Goal: Task Accomplishment & Management: Use online tool/utility

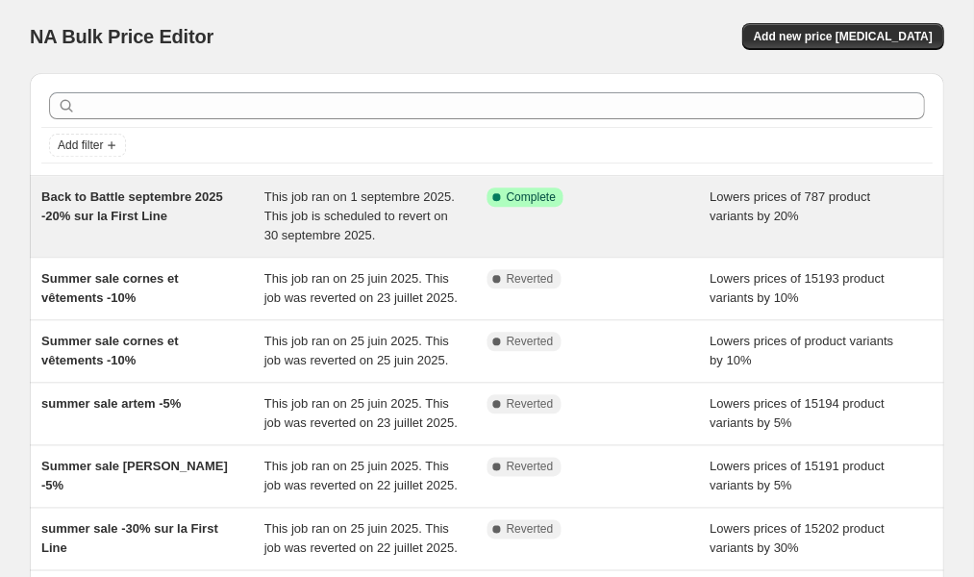
click at [220, 203] on span "Back to Battle septembre 2025 -20% sur la First Line" at bounding box center [132, 206] width 182 height 34
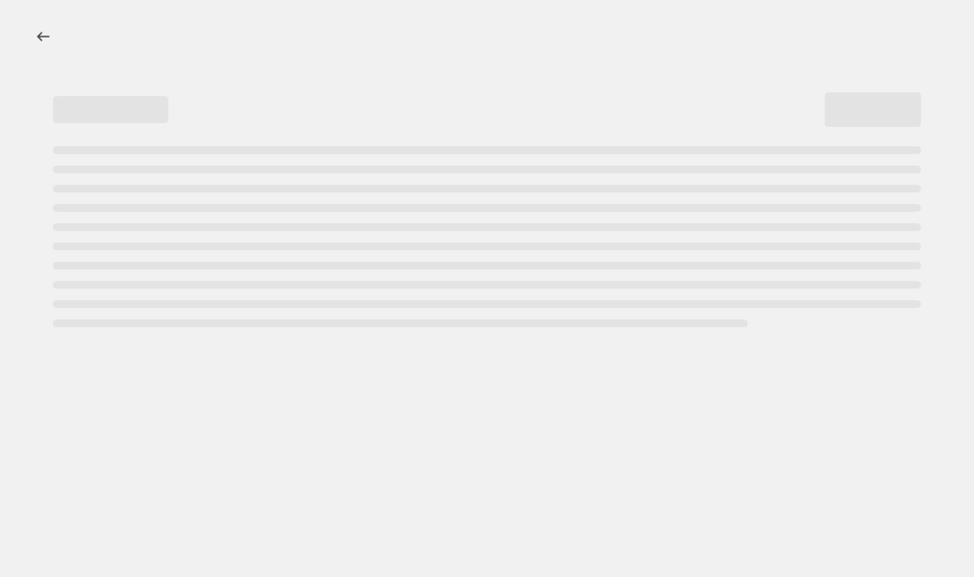
select select "percentage"
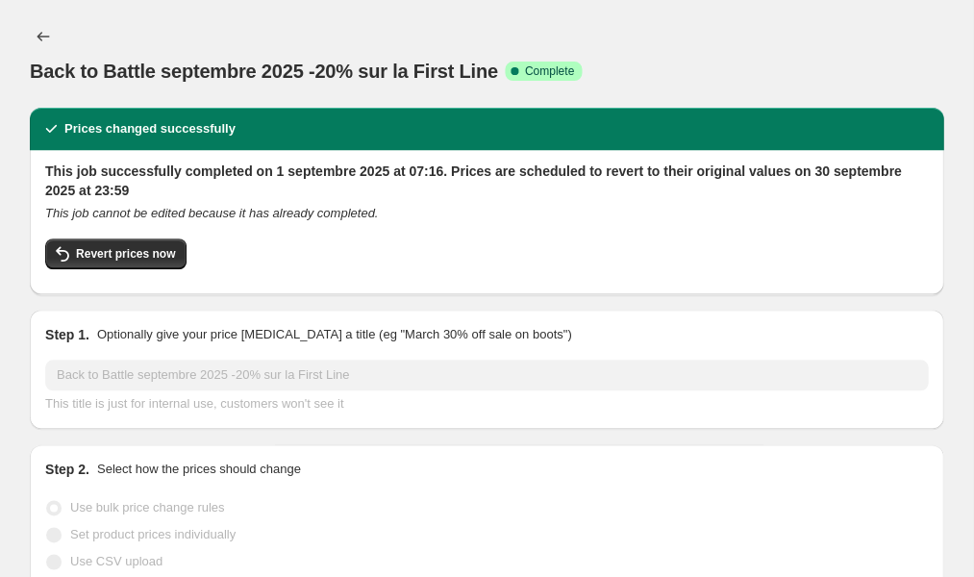
select select "collection"
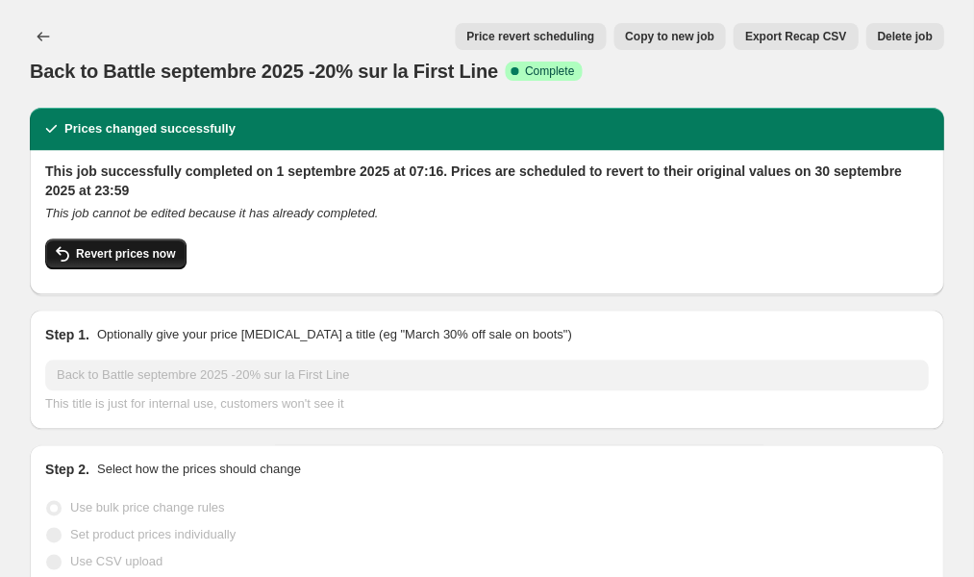
click at [154, 249] on span "Revert prices now" at bounding box center [125, 253] width 99 height 15
checkbox input "false"
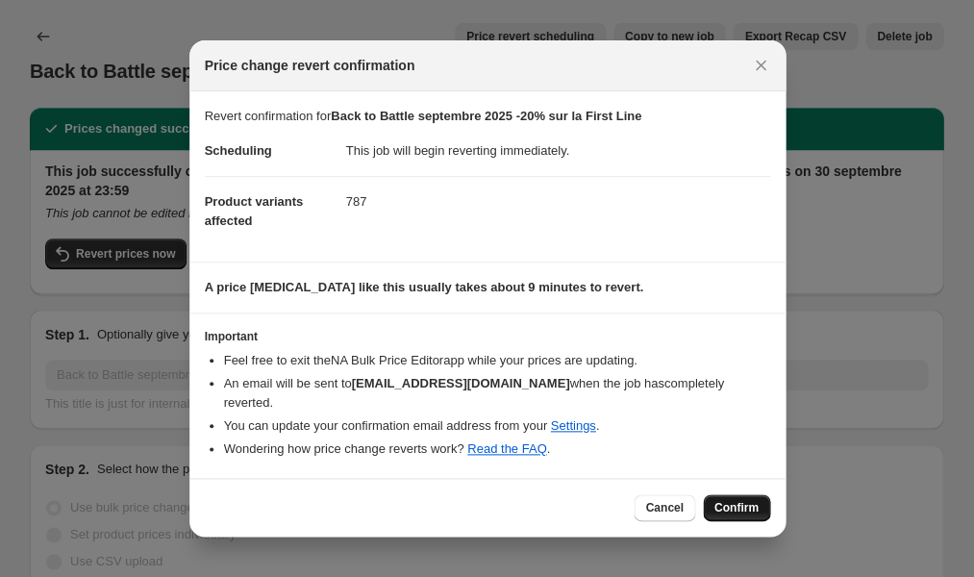
click at [733, 500] on span "Confirm" at bounding box center [737, 507] width 44 height 15
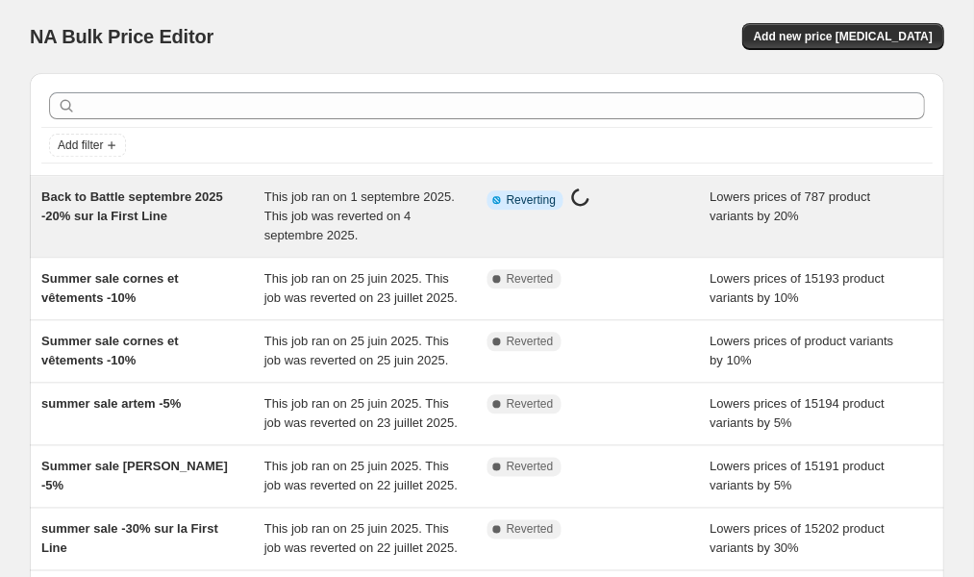
click at [237, 189] on div "Back to Battle septembre 2025 -20% sur la First Line" at bounding box center [152, 217] width 223 height 58
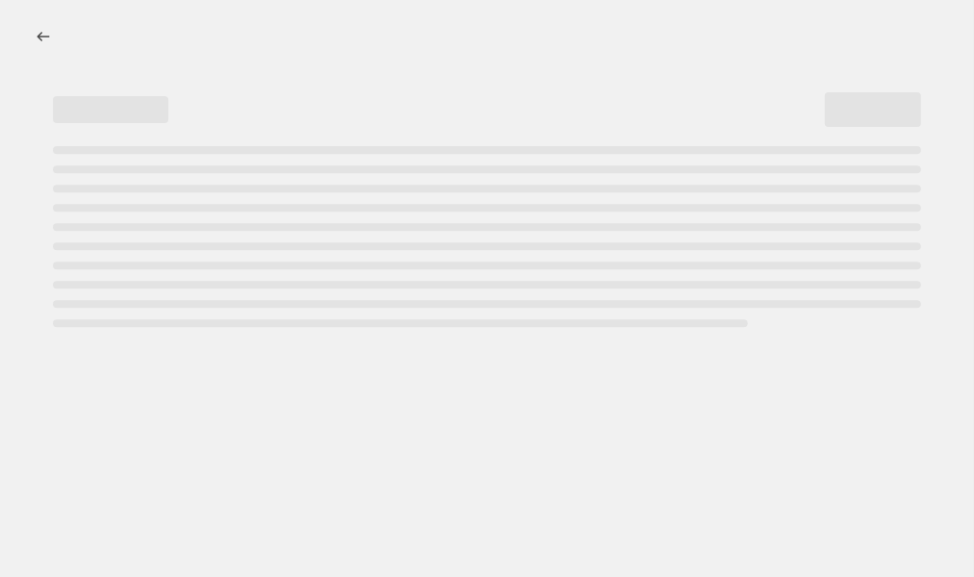
select select "percentage"
select select "collection"
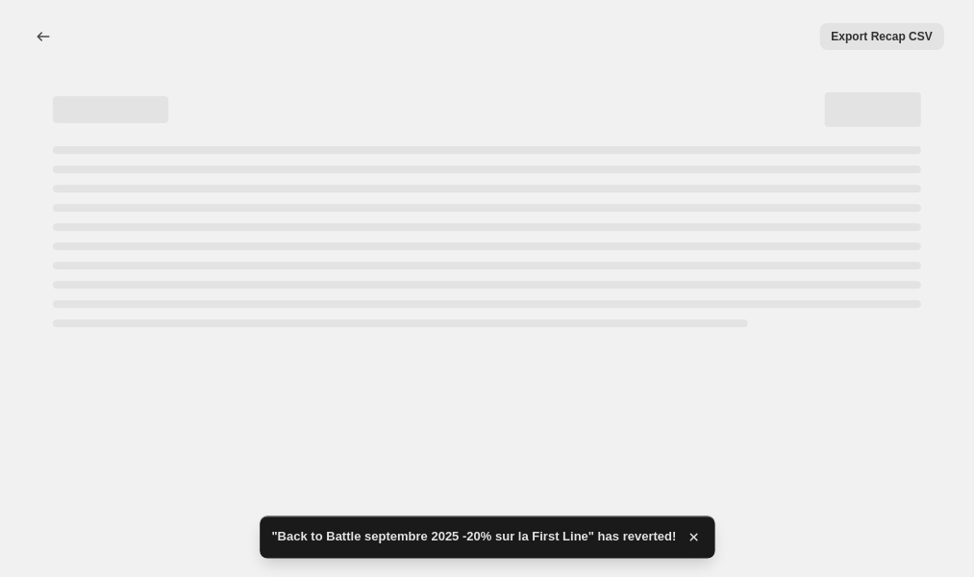
select select "percentage"
select select "collection"
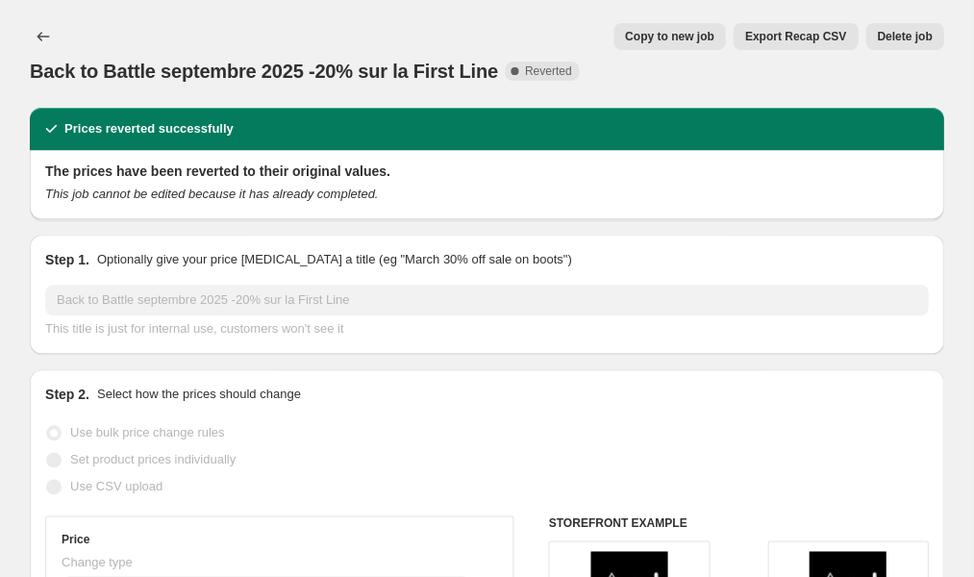
click at [668, 31] on span "Copy to new job" at bounding box center [669, 36] width 89 height 15
select select "percentage"
select select "collection"
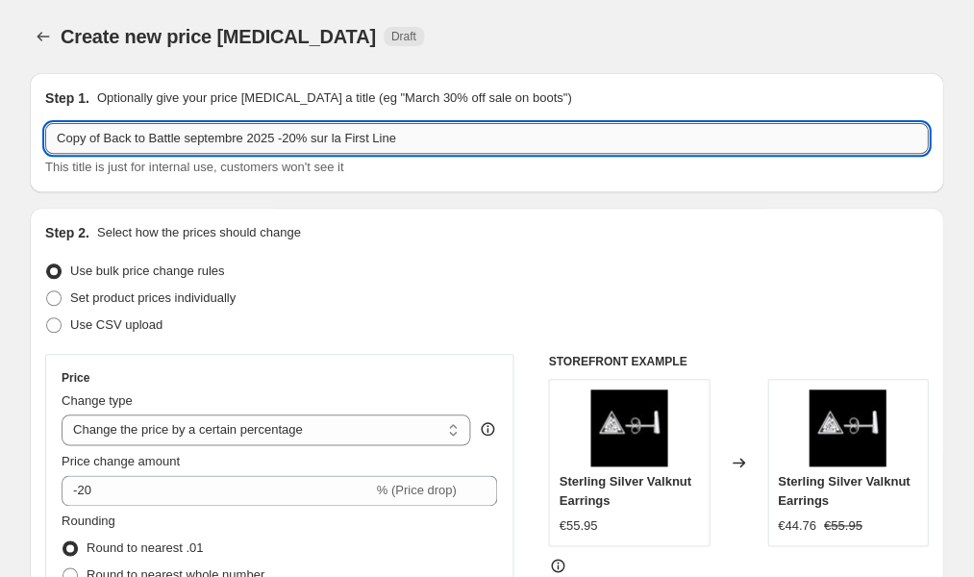
click at [302, 134] on input "Copy of Back to Battle septembre 2025 -20% sur la First Line" at bounding box center [486, 138] width 883 height 31
type input "Copy of Back to Battle septembre 2025 -30% sur la First Line"
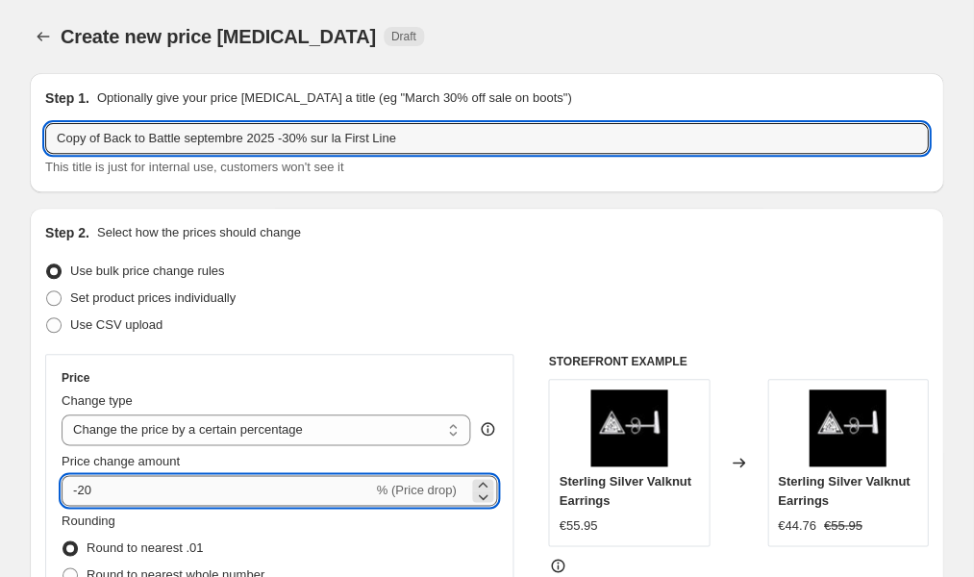
click at [98, 493] on input "-20" at bounding box center [217, 490] width 311 height 31
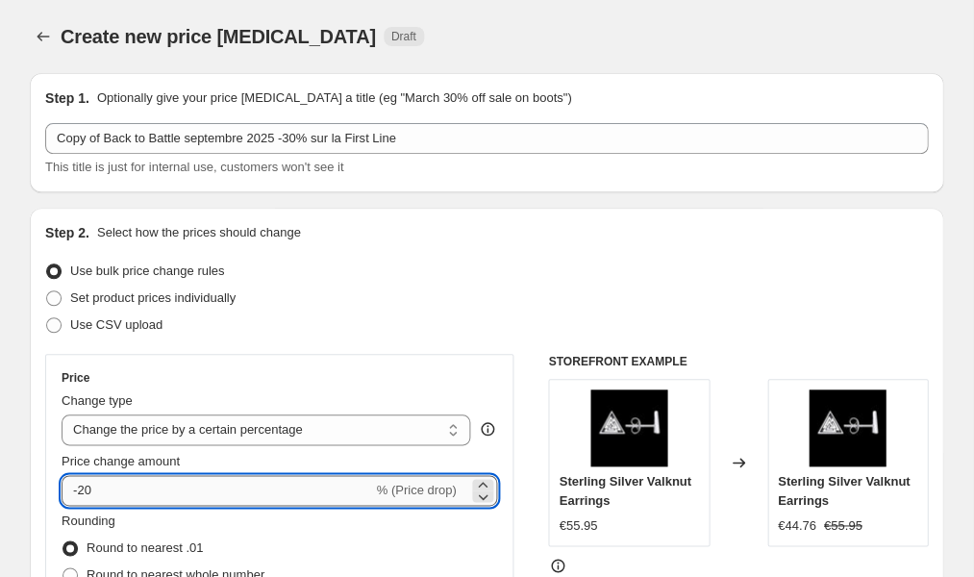
type input "-2"
type input "-31"
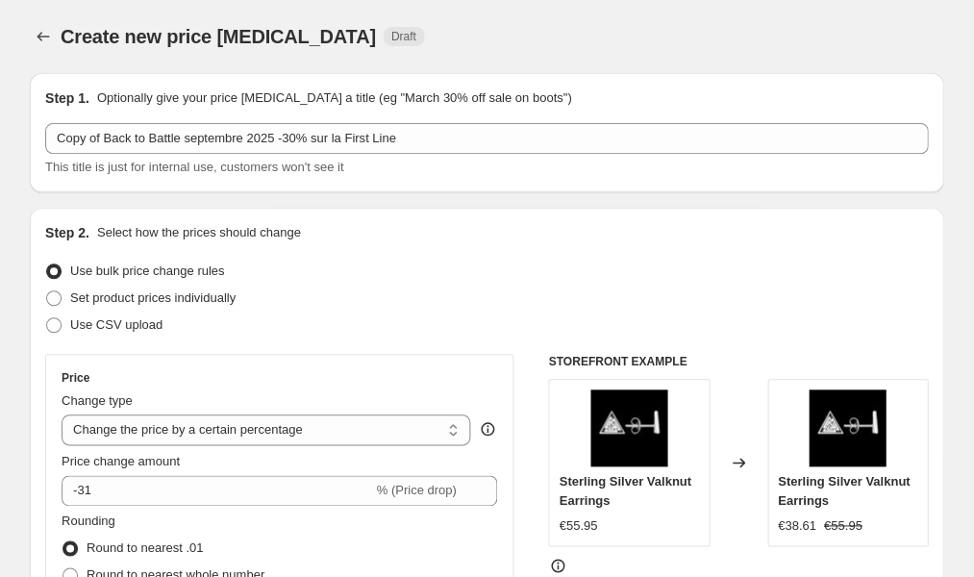
click at [49, 474] on div "Price Change type Change the price to a certain amount Change the price by a ce…" at bounding box center [279, 527] width 468 height 347
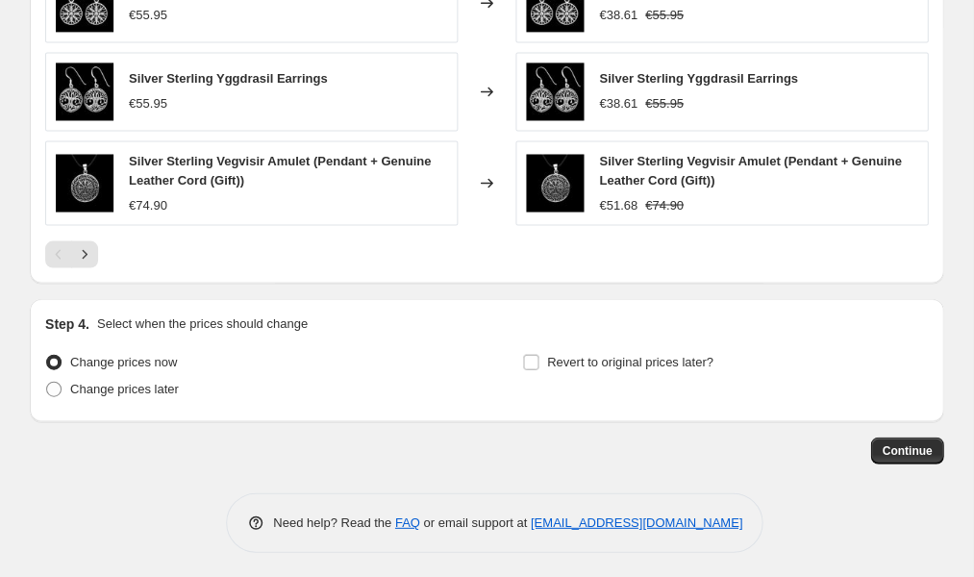
scroll to position [1602, 0]
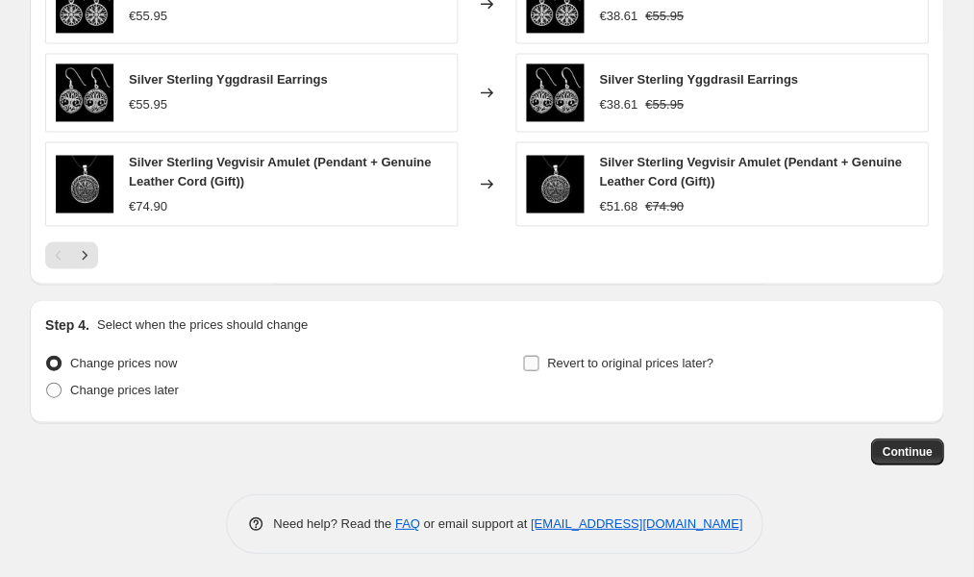
click at [551, 366] on span "Revert to original prices later?" at bounding box center [630, 362] width 166 height 19
click at [539, 366] on input "Revert to original prices later?" at bounding box center [530, 362] width 15 height 15
checkbox input "true"
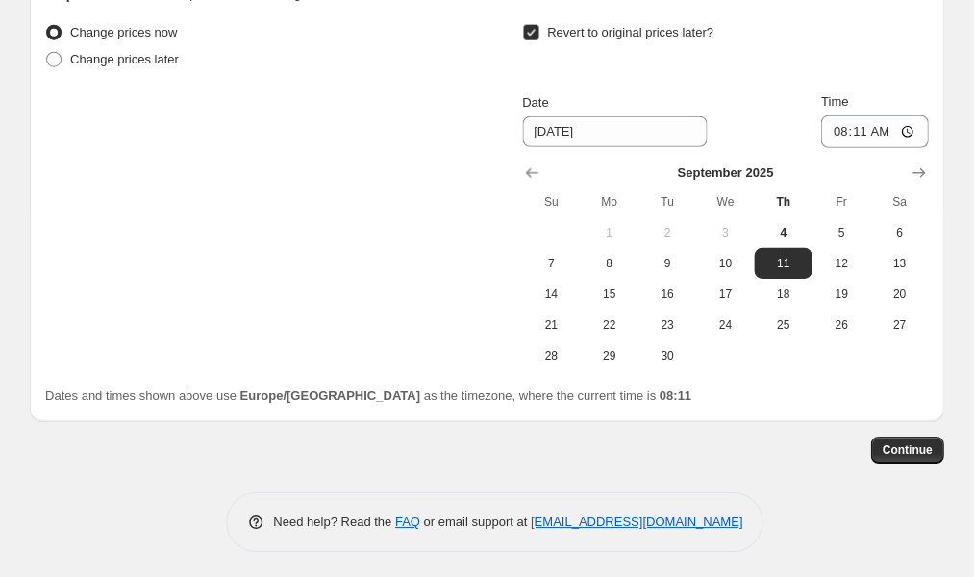
scroll to position [1931, 0]
click at [665, 359] on span "30" at bounding box center [666, 356] width 42 height 15
type input "[DATE]"
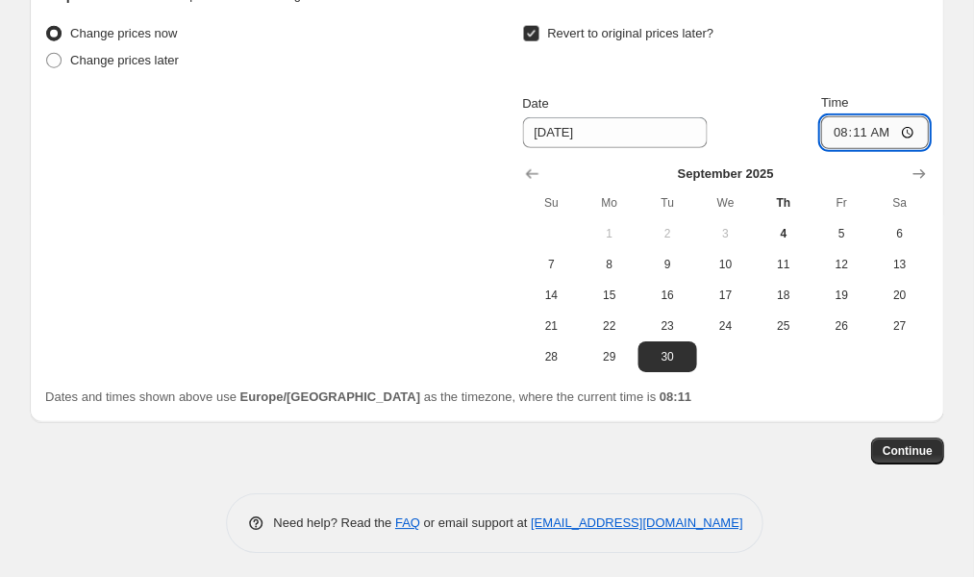
click at [891, 124] on input "08:11" at bounding box center [874, 132] width 108 height 33
type input "23:50"
click at [845, 389] on div "Dates and times shown above use Europe/[GEOGRAPHIC_DATA] as the timezone, where…" at bounding box center [486, 397] width 883 height 19
click at [891, 452] on span "Continue" at bounding box center [907, 450] width 50 height 15
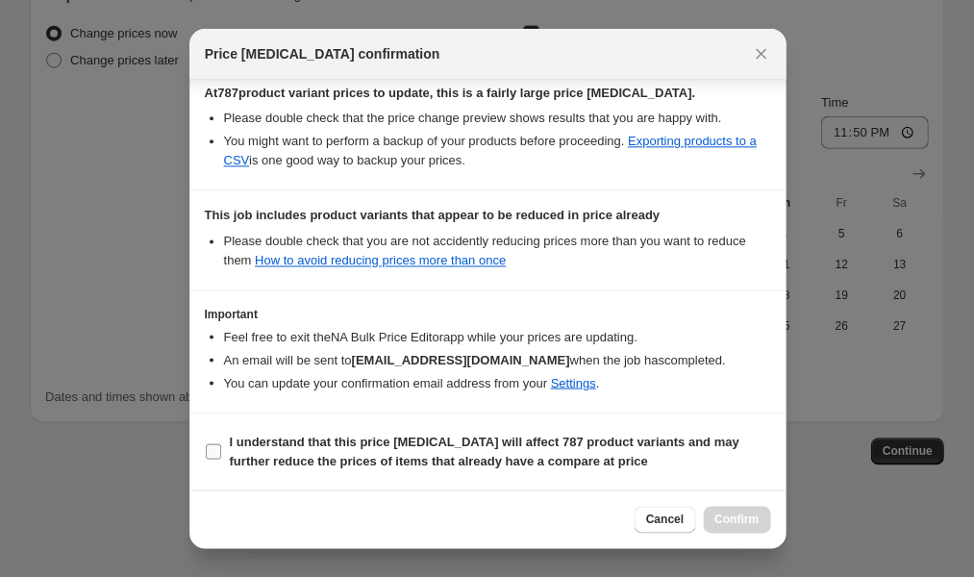
scroll to position [357, 0]
click at [220, 448] on span ":r88:" at bounding box center [213, 451] width 15 height 15
click at [220, 448] on input "I understand that this price [MEDICAL_DATA] will affect 787 product variants an…" at bounding box center [213, 451] width 15 height 15
checkbox input "true"
click at [743, 525] on span "Confirm" at bounding box center [737, 519] width 44 height 15
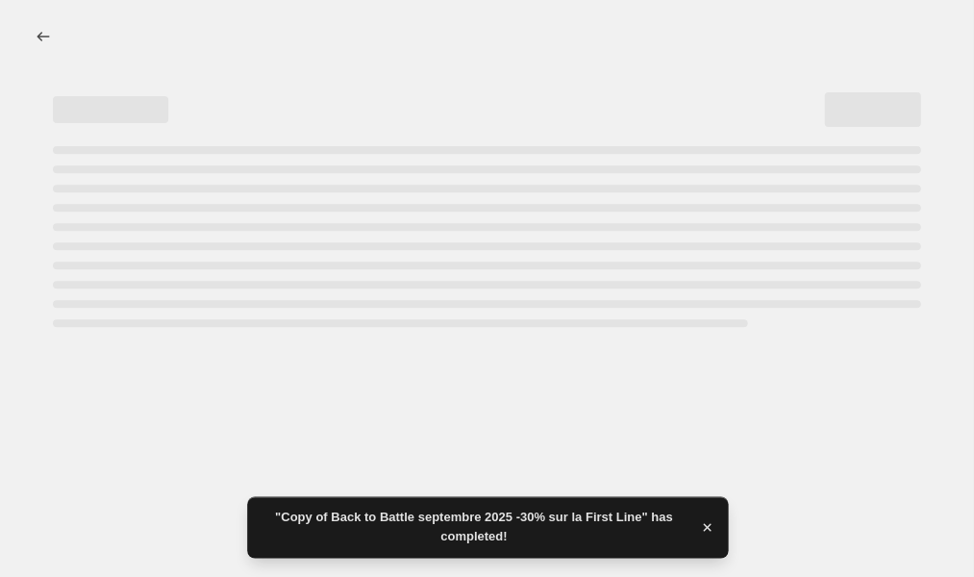
select select "percentage"
select select "collection"
